Goal: Find specific page/section

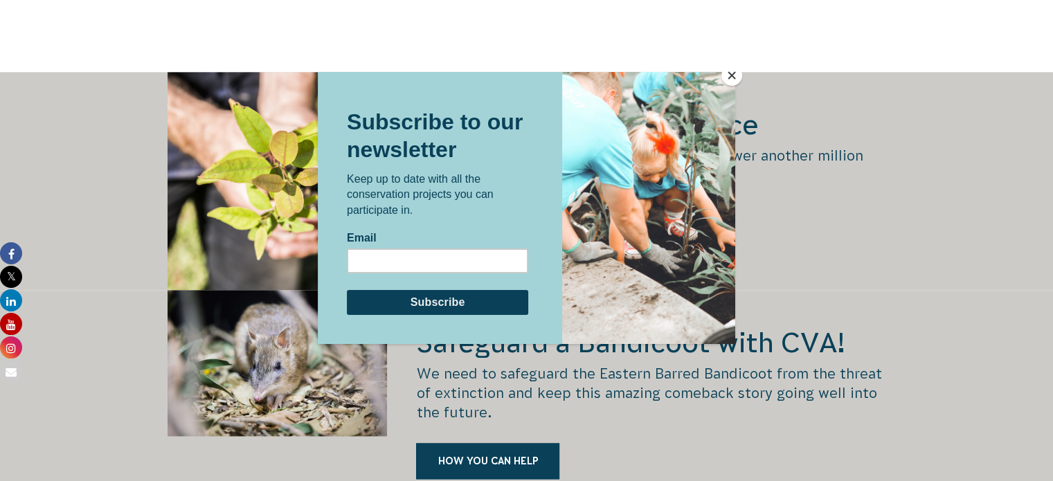
scroll to position [1803, 0]
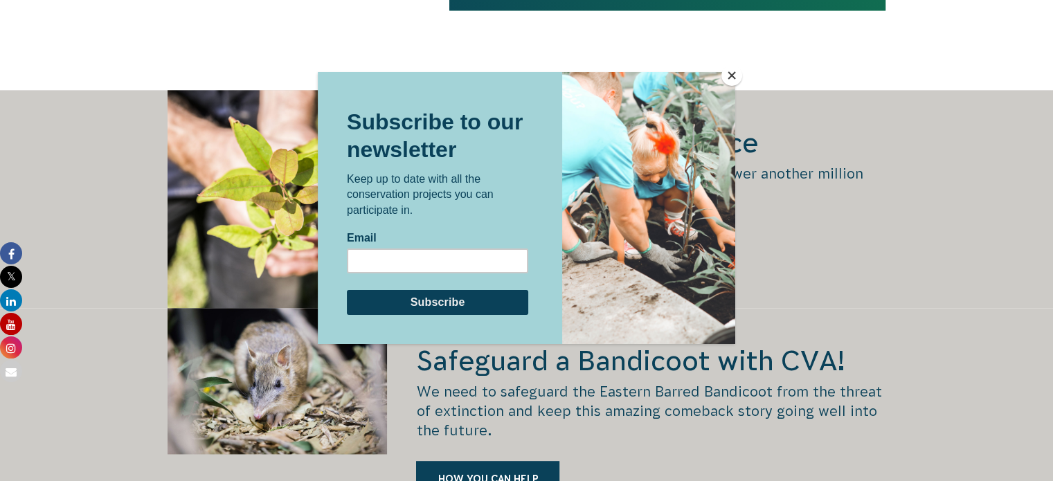
click at [723, 75] on button "Close" at bounding box center [732, 75] width 21 height 21
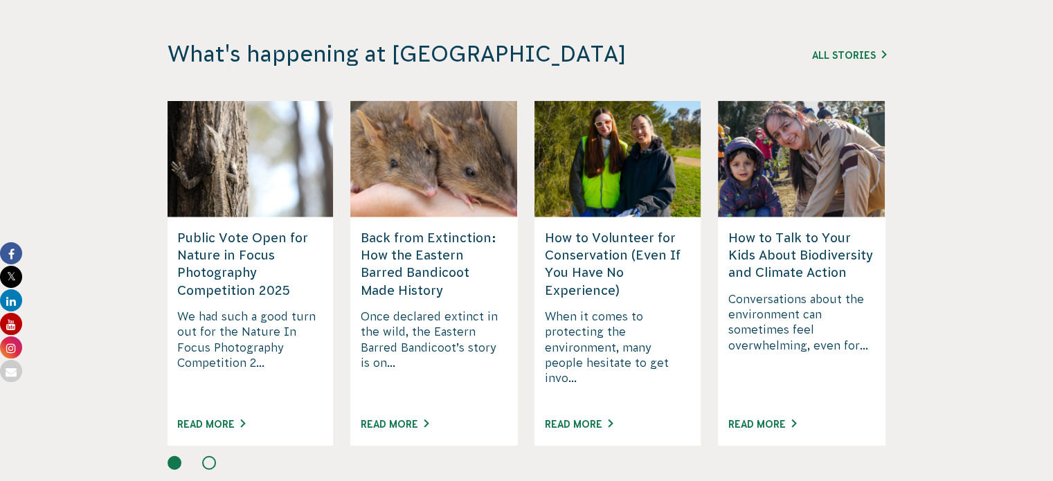
scroll to position [0, 0]
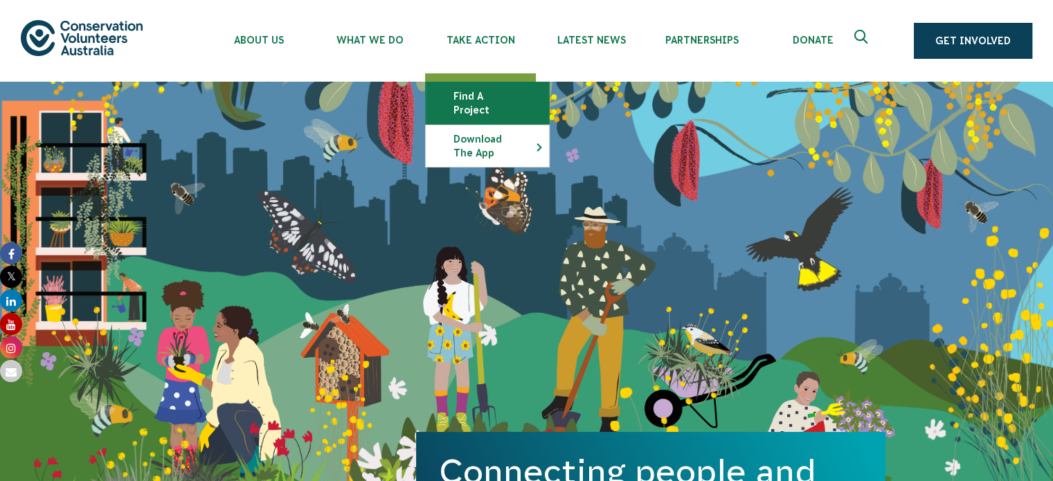
click at [465, 102] on link "Find a project" at bounding box center [487, 103] width 123 height 42
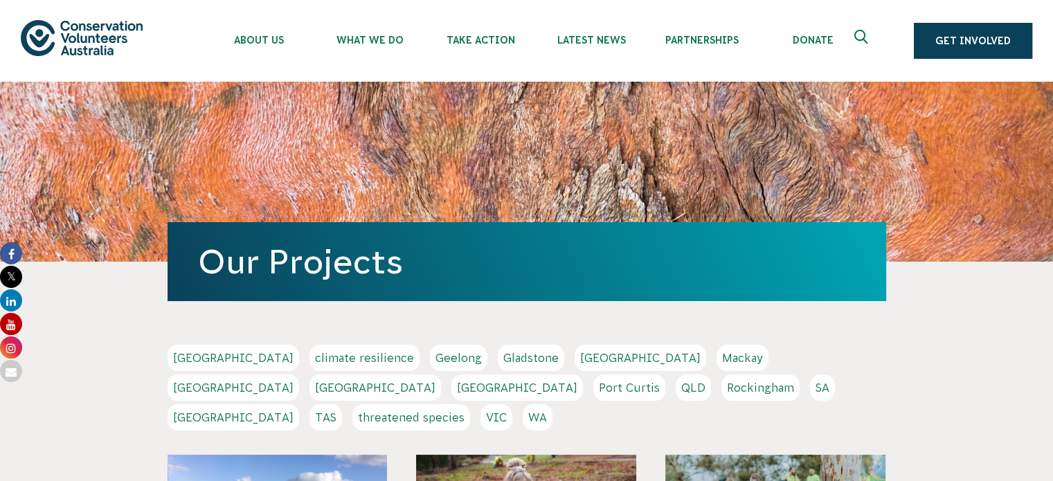
click at [676, 391] on link "QLD" at bounding box center [693, 388] width 35 height 26
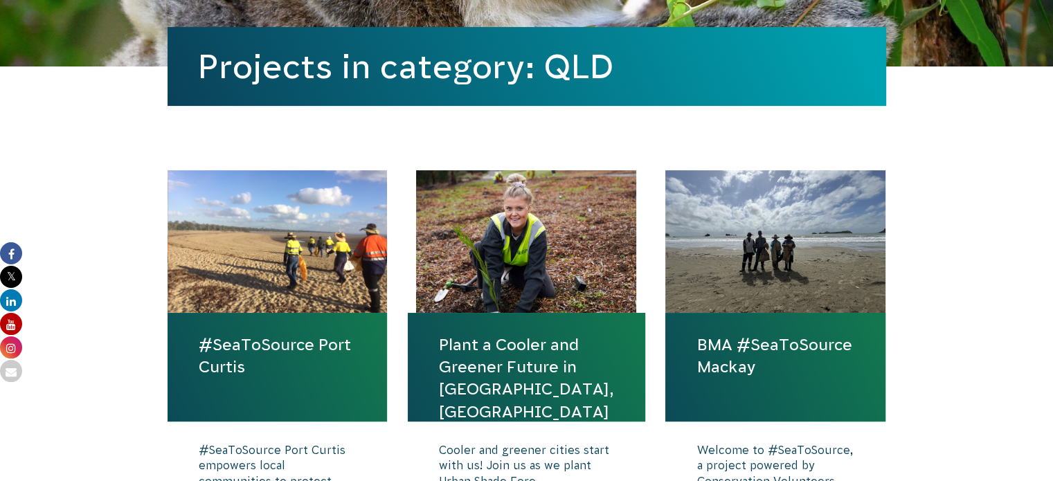
scroll to position [324, 0]
